Goal: Transaction & Acquisition: Purchase product/service

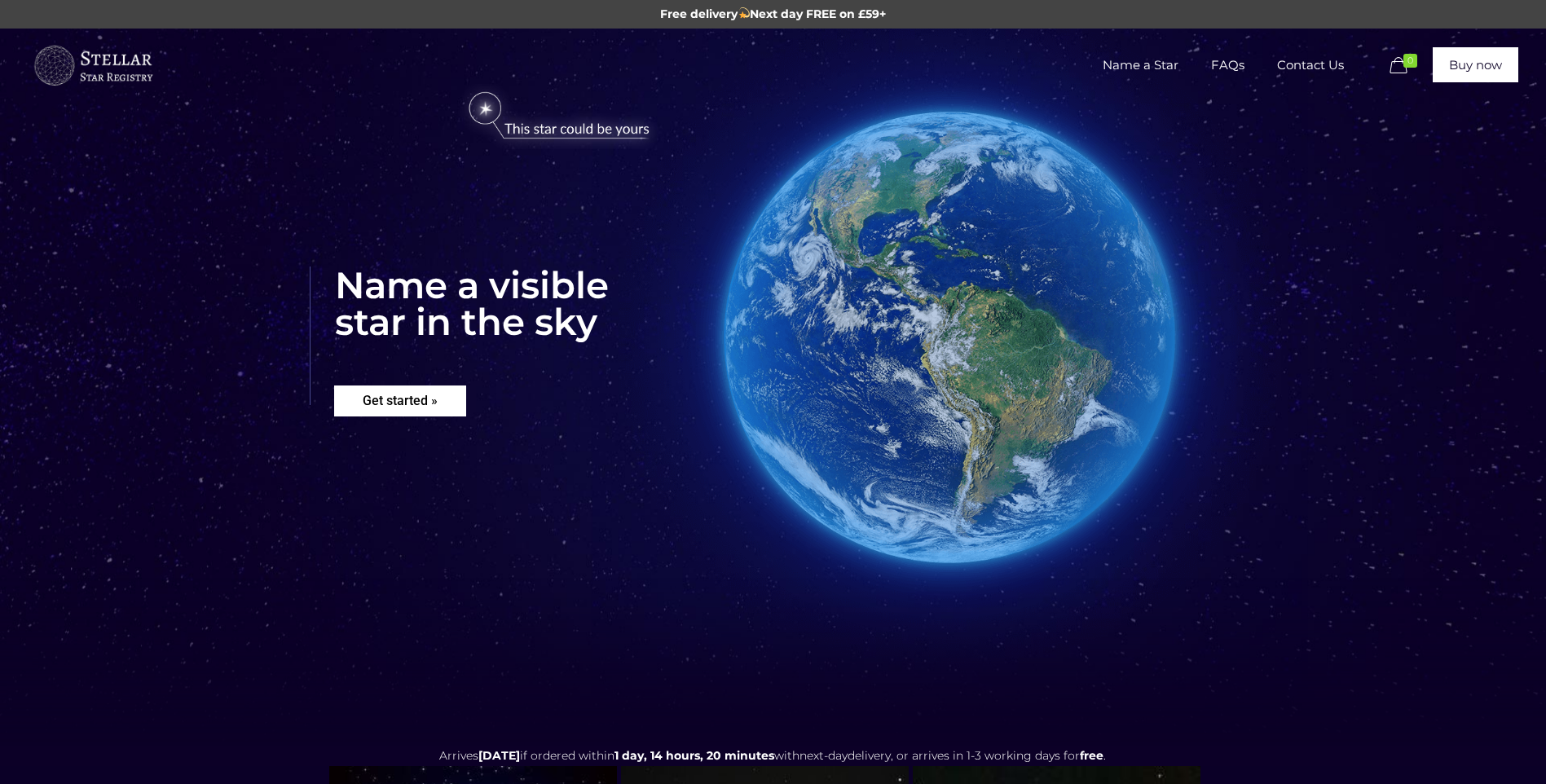
click at [393, 397] on rs-layer "Get started »" at bounding box center [400, 401] width 132 height 31
click at [459, 400] on rs-layer "Get started »" at bounding box center [400, 401] width 132 height 31
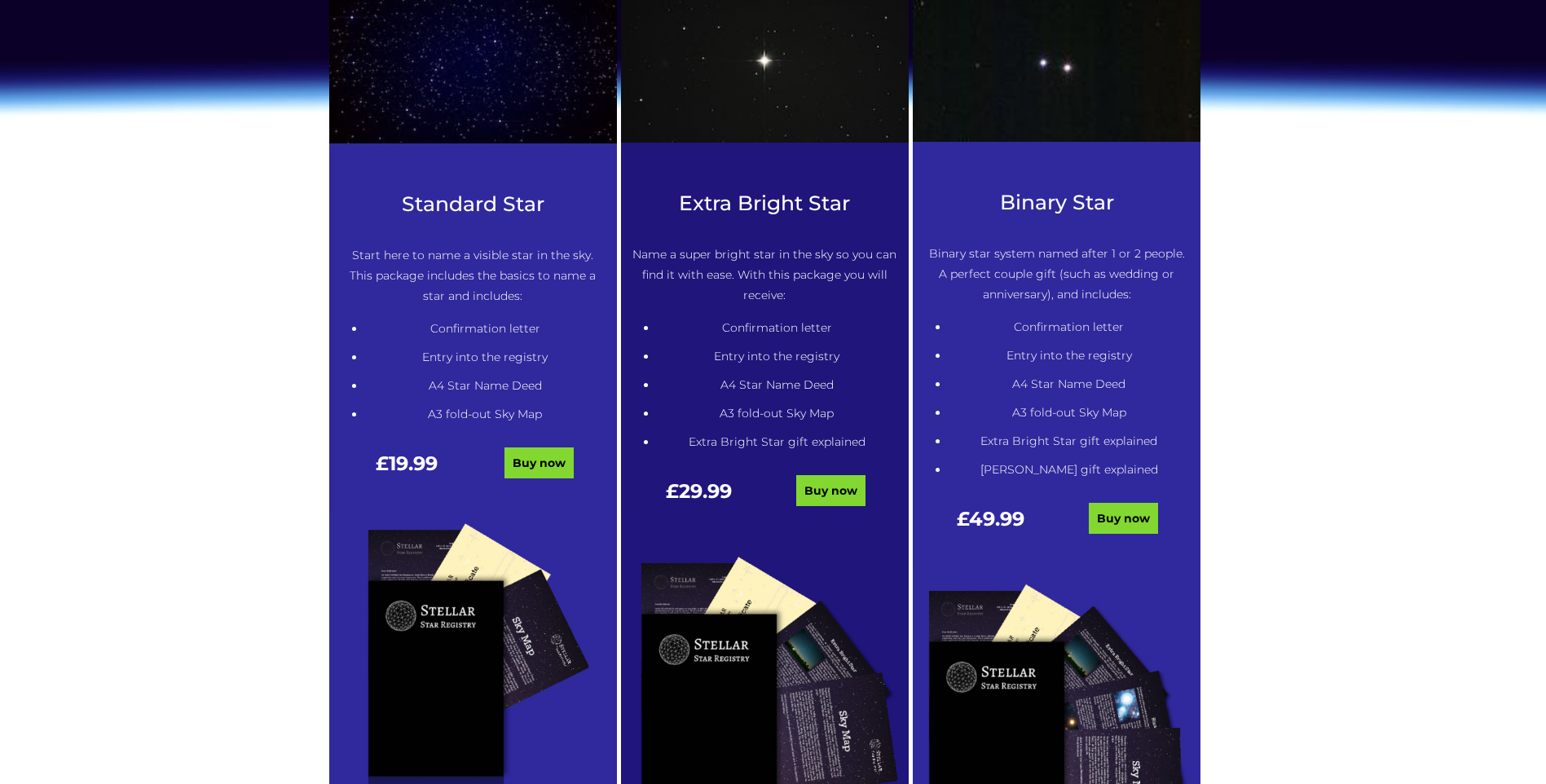
scroll to position [746, 0]
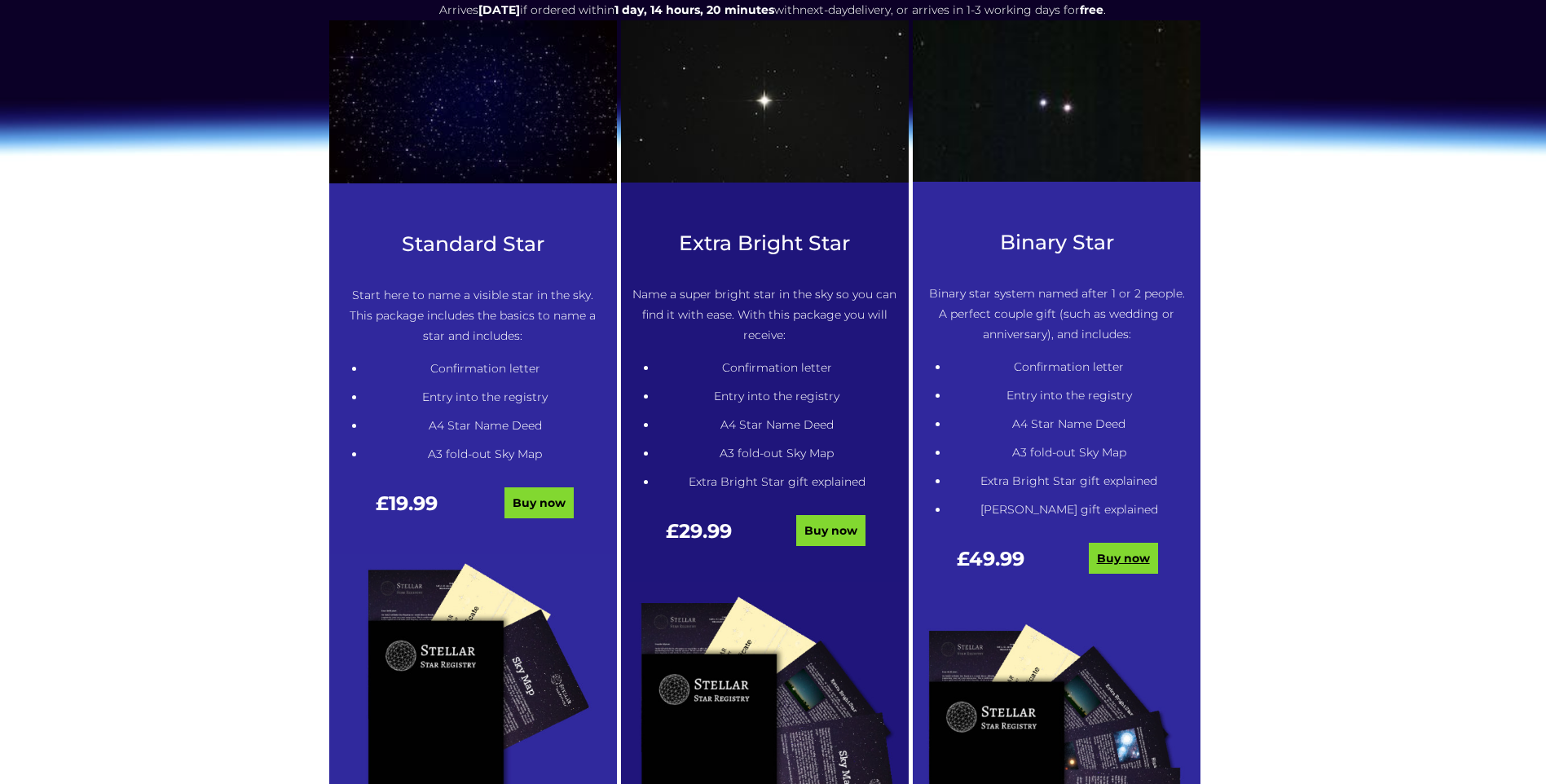
click at [1111, 557] on link "Buy now" at bounding box center [1124, 559] width 69 height 31
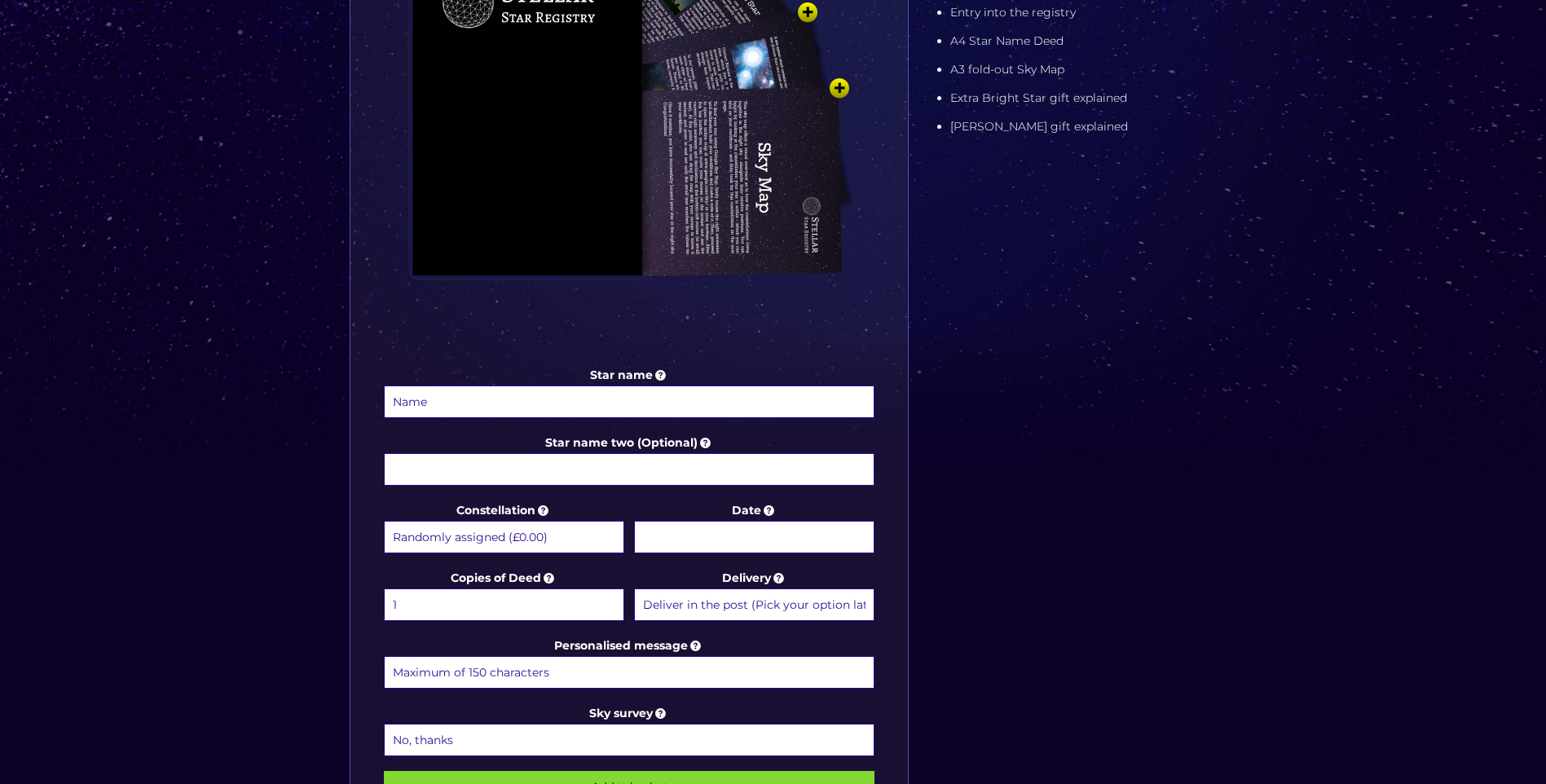
scroll to position [570, 0]
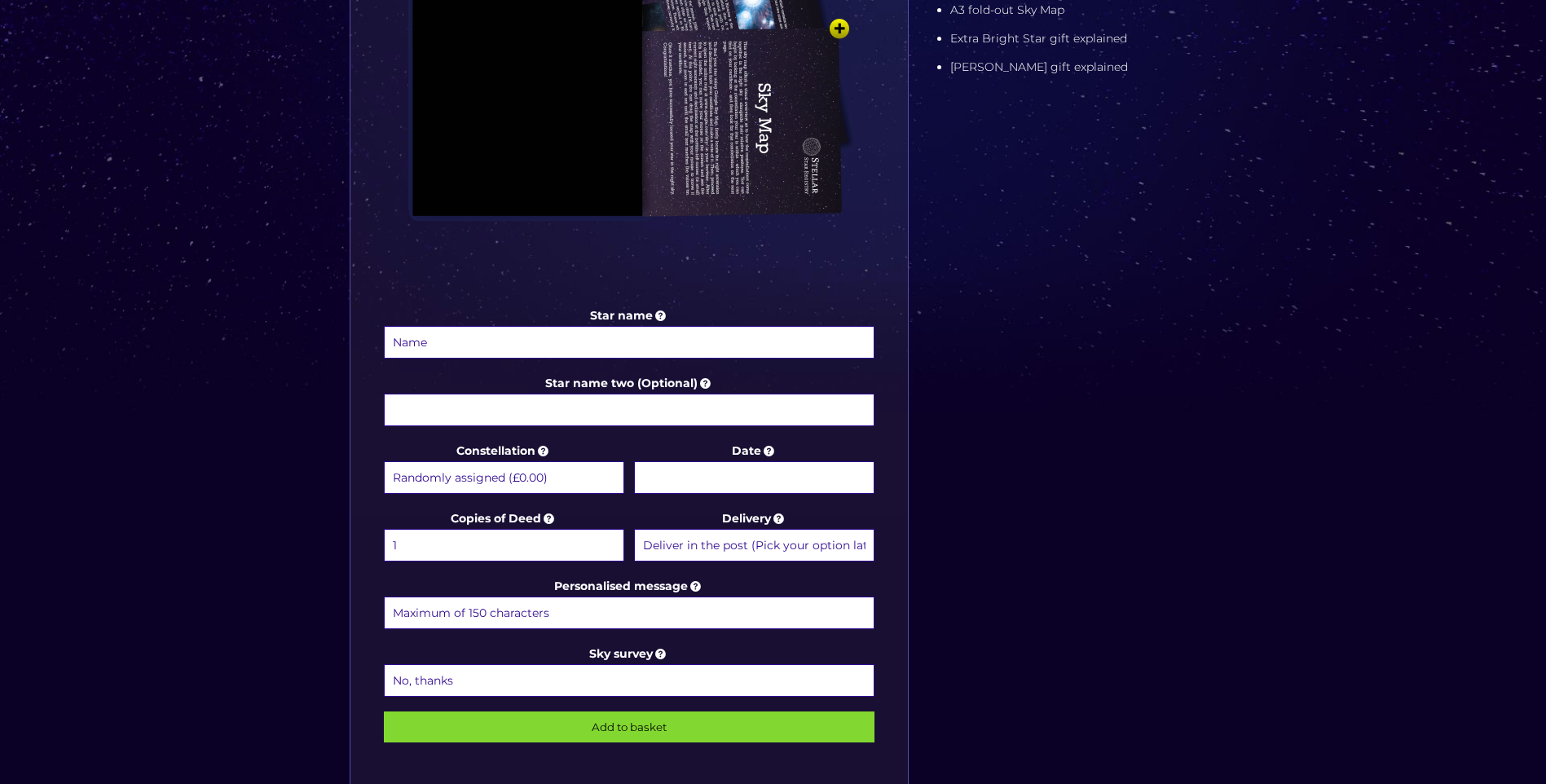
click at [546, 475] on select "Randomly assigned (£0.00) Aquarius - [DATE] - [DATE] (+£9.99) Aries - [DATE] - …" at bounding box center [504, 477] width 241 height 32
select select "Scorpius - [DATE] - [DATE] (+£9.99)"
click at [384, 461] on select "Randomly assigned (£0.00) Aquarius - 20 Jan - 18 Feb (+£9.99) Aries - 21 Mar - …" at bounding box center [504, 477] width 241 height 32
click at [747, 469] on body "Free delivery Next day FREE on £59+ Name a Star FAQs Contact Us 0 Buy now Choos…" at bounding box center [773, 406] width 1546 height 1953
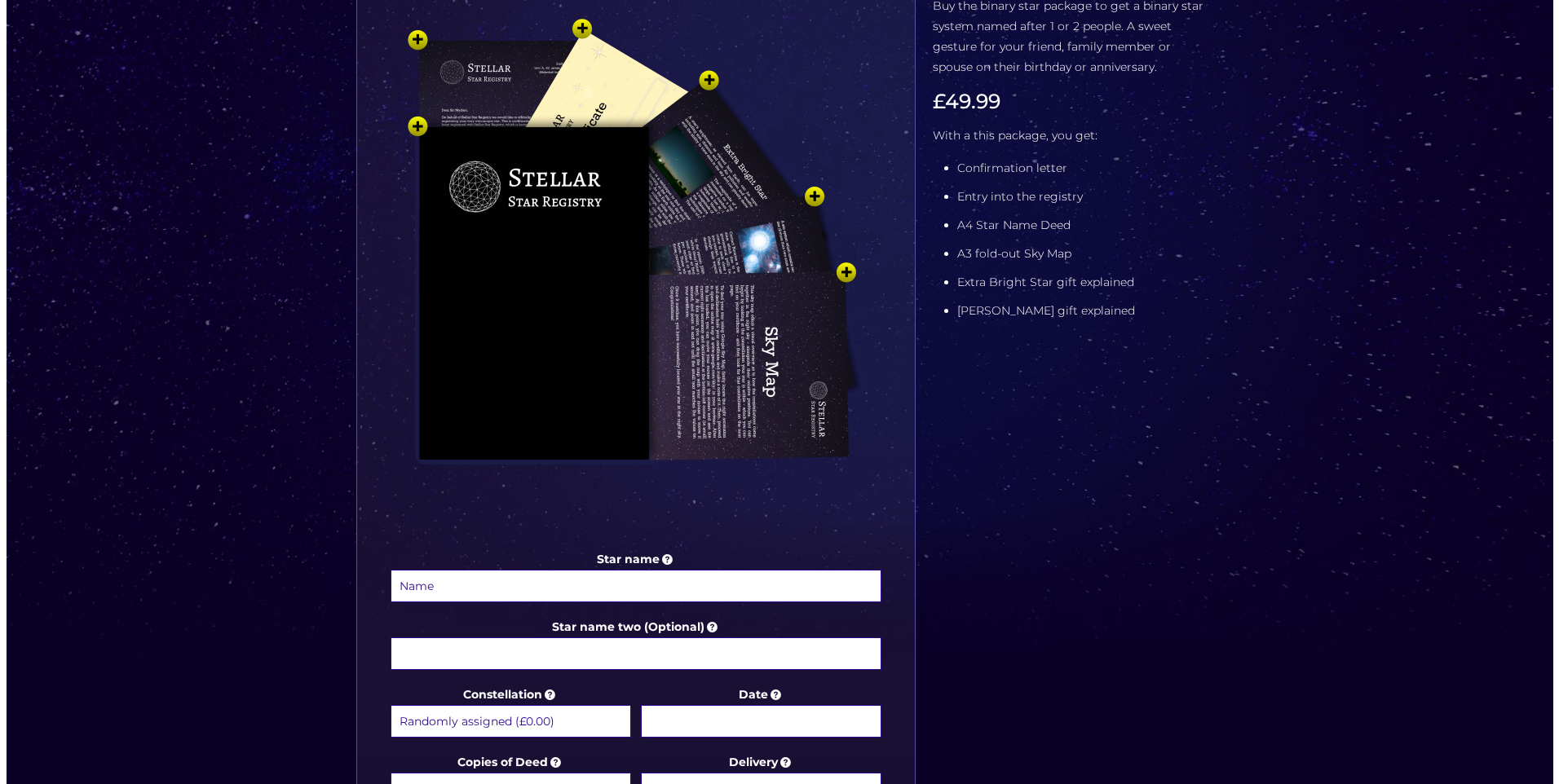
scroll to position [326, 0]
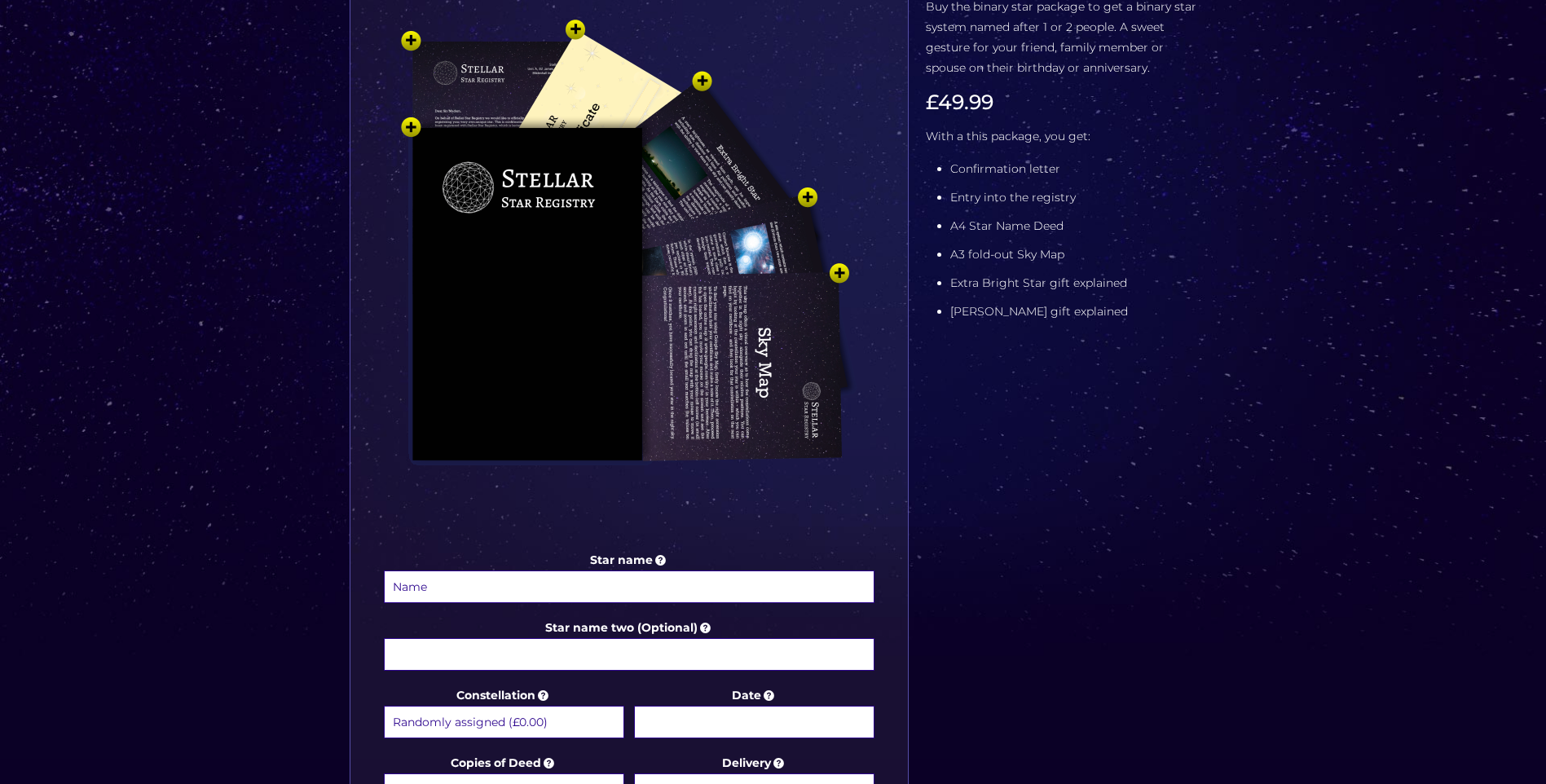
click at [841, 273] on img at bounding box center [628, 275] width 489 height 538
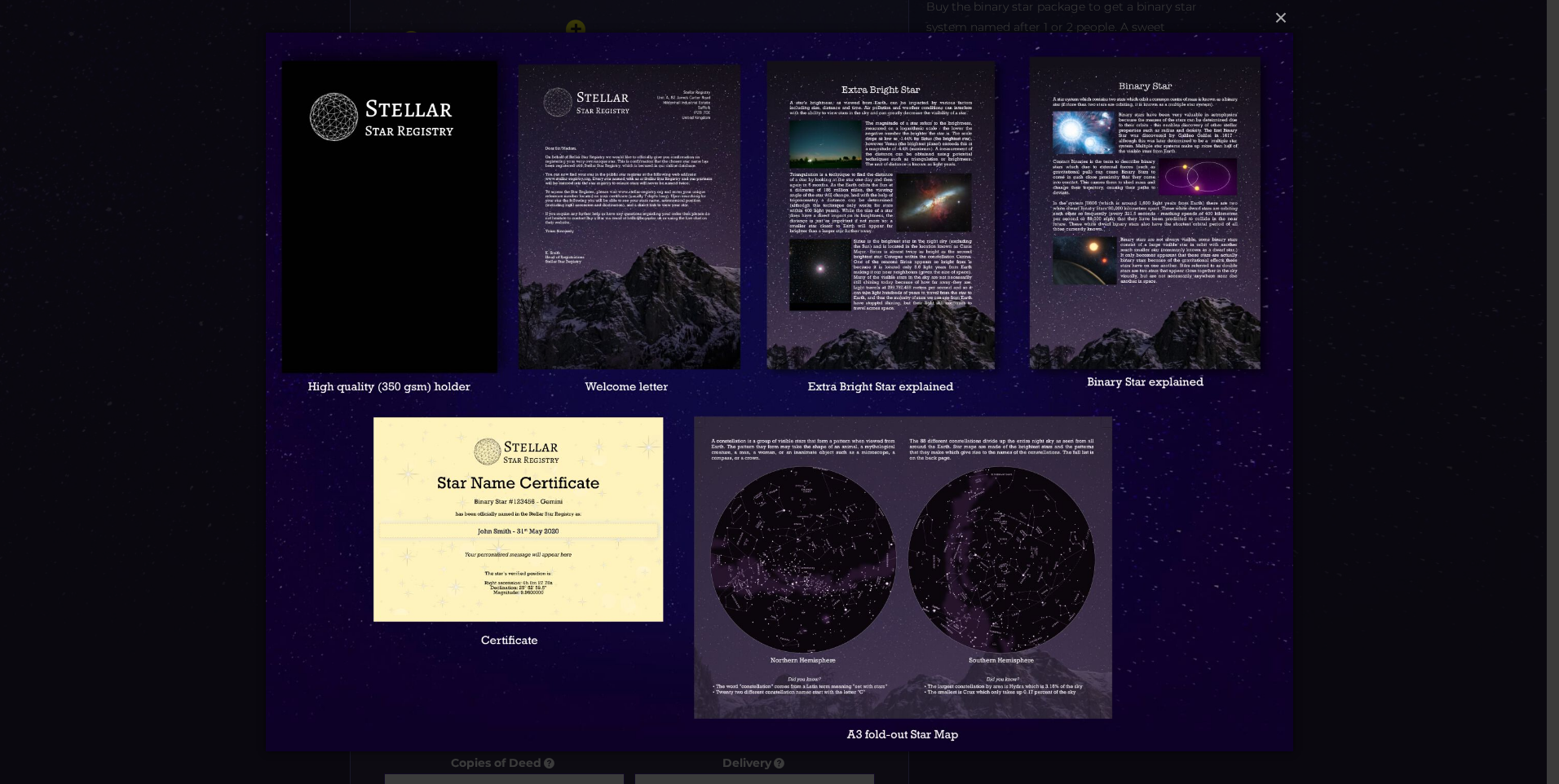
click at [486, 514] on img at bounding box center [779, 392] width 1027 height 784
